Goal: Task Accomplishment & Management: Use online tool/utility

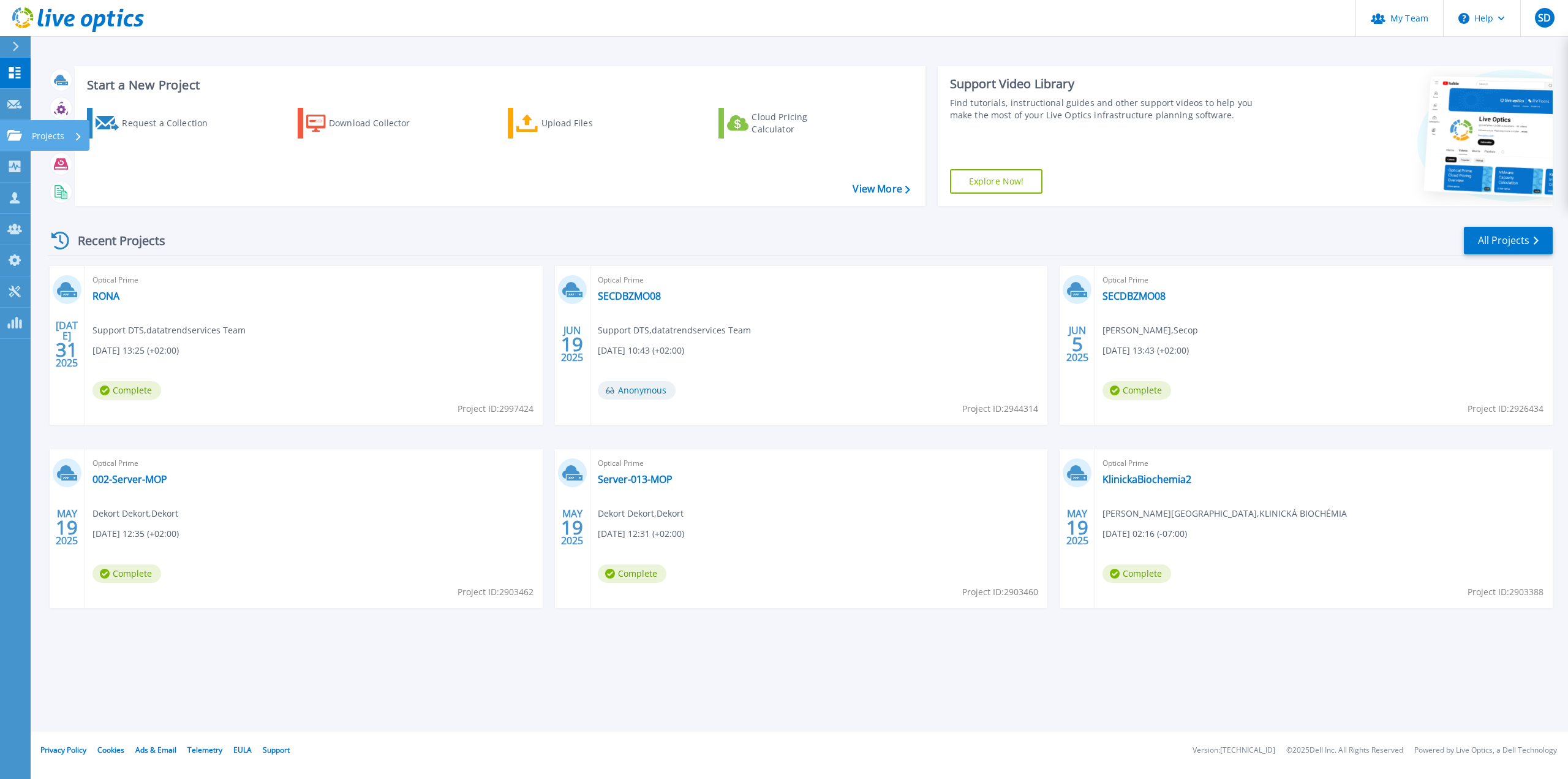
click at [12, 143] on link "Projects Projects" at bounding box center [16, 135] width 31 height 31
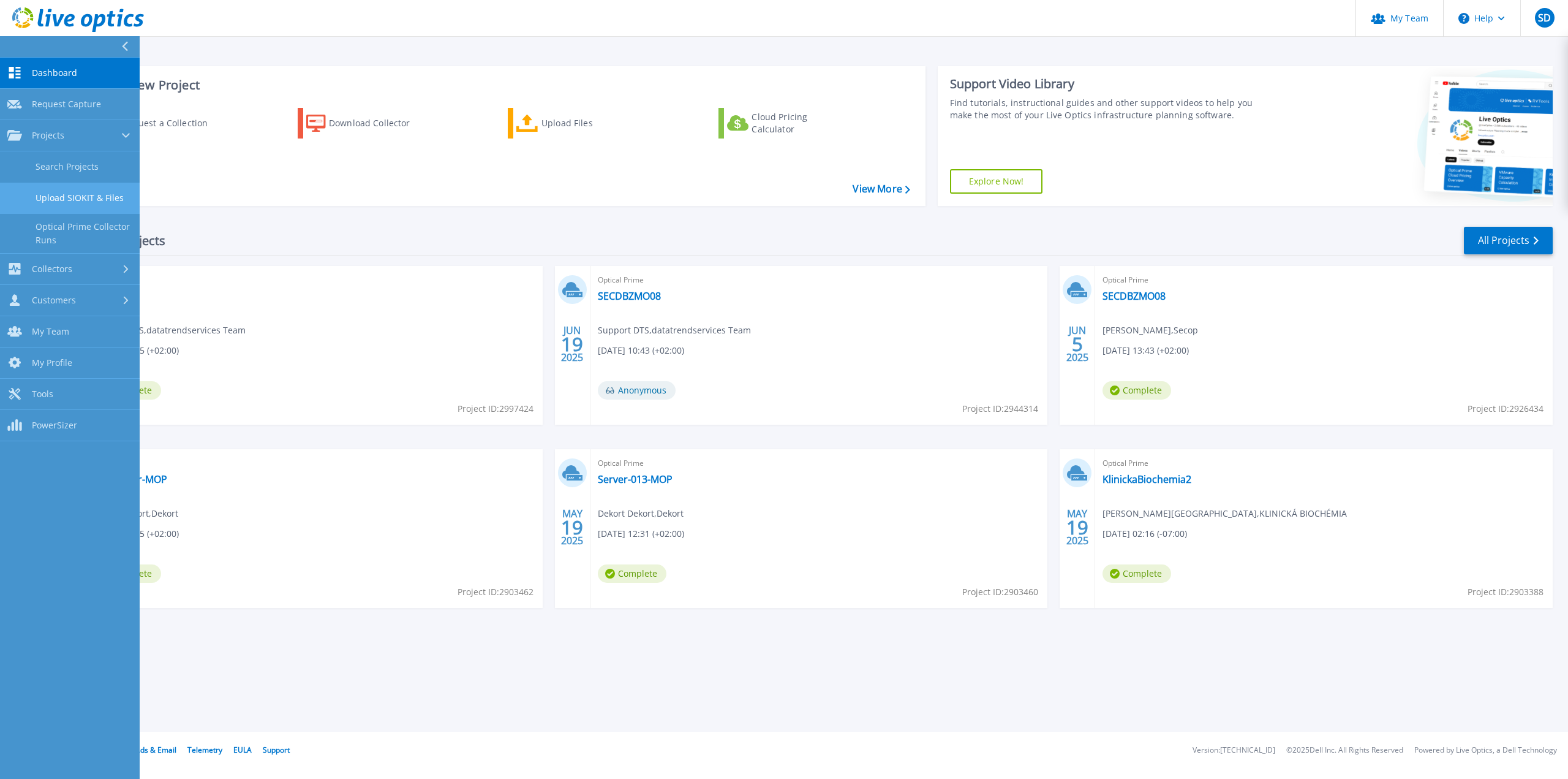
click at [81, 196] on link "Upload SIOKIT & Files" at bounding box center [70, 198] width 140 height 31
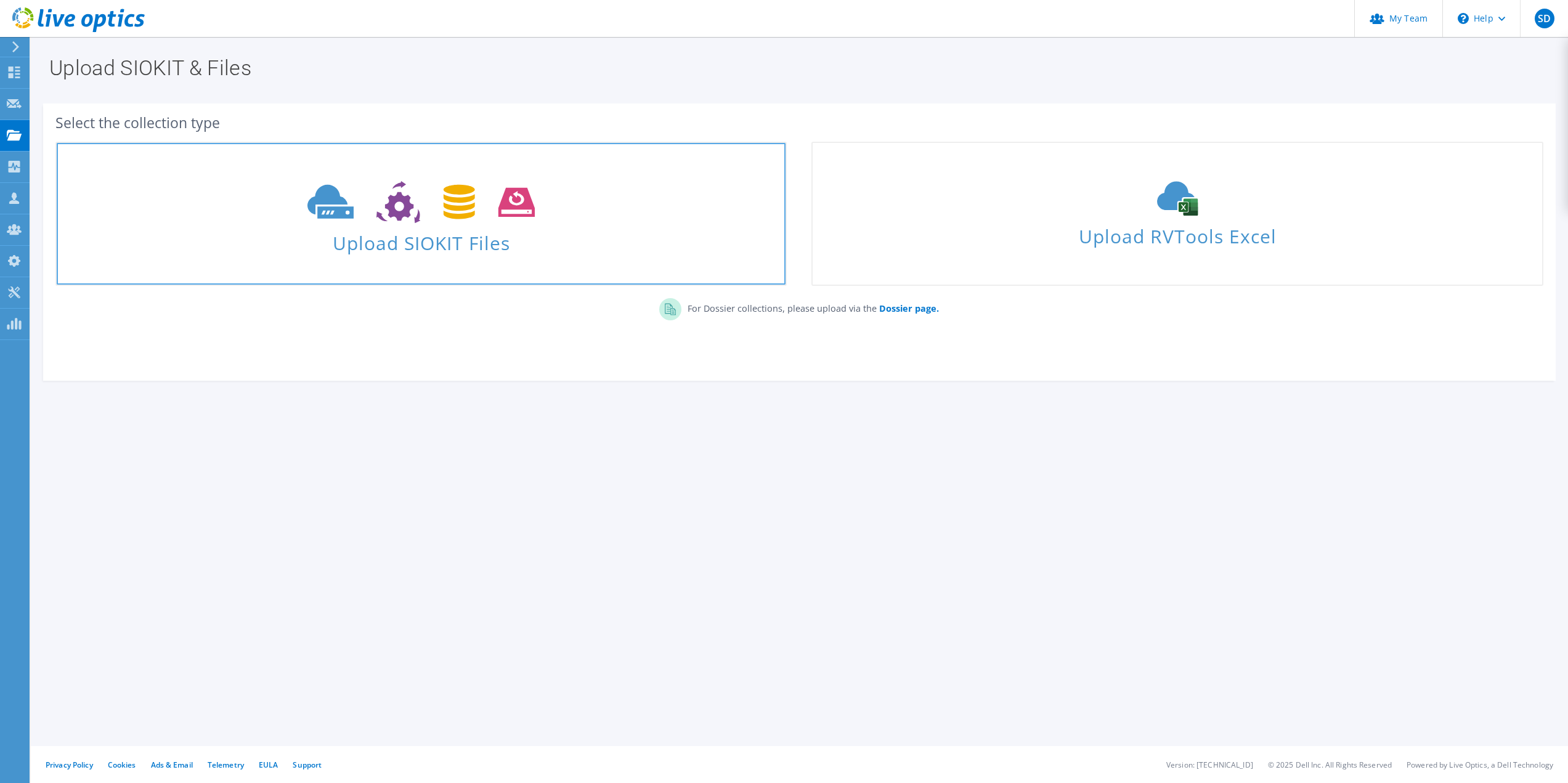
click at [590, 201] on span at bounding box center [421, 201] width 728 height 52
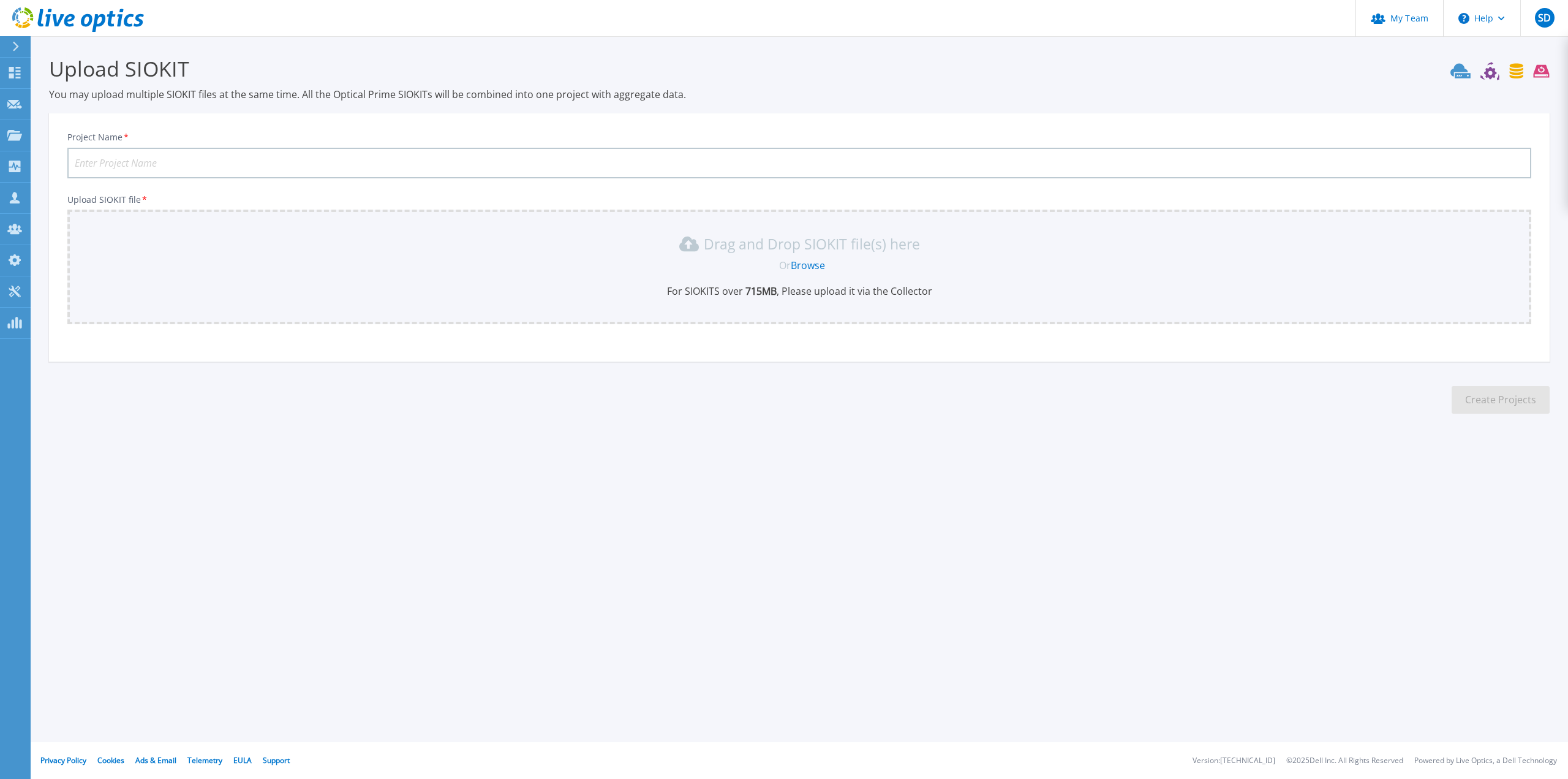
click at [813, 266] on link "Browse" at bounding box center [808, 266] width 34 height 14
click at [801, 267] on link "Browse" at bounding box center [808, 266] width 34 height 14
click at [209, 168] on input "Project Name *" at bounding box center [799, 163] width 1464 height 31
click at [804, 266] on link "Browse" at bounding box center [808, 266] width 34 height 14
